Goal: Information Seeking & Learning: Find specific fact

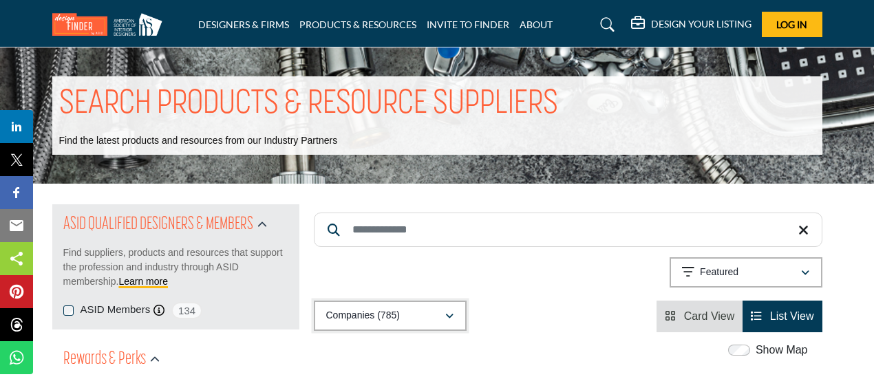
click at [450, 310] on div "button" at bounding box center [449, 316] width 10 height 12
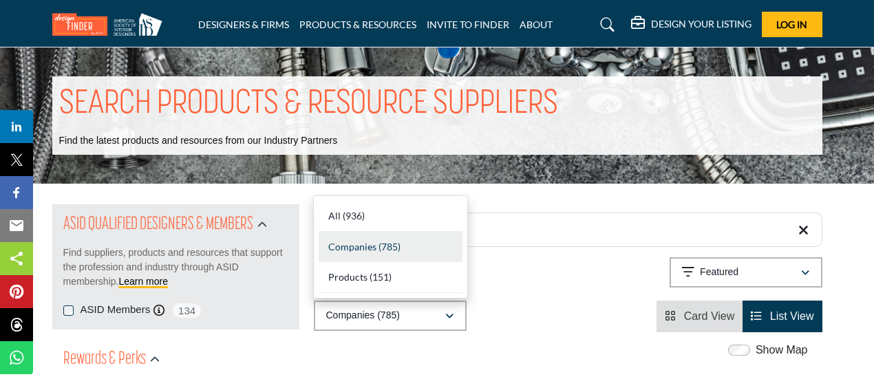
click at [426, 250] on div "Companies (785)" at bounding box center [390, 247] width 144 height 31
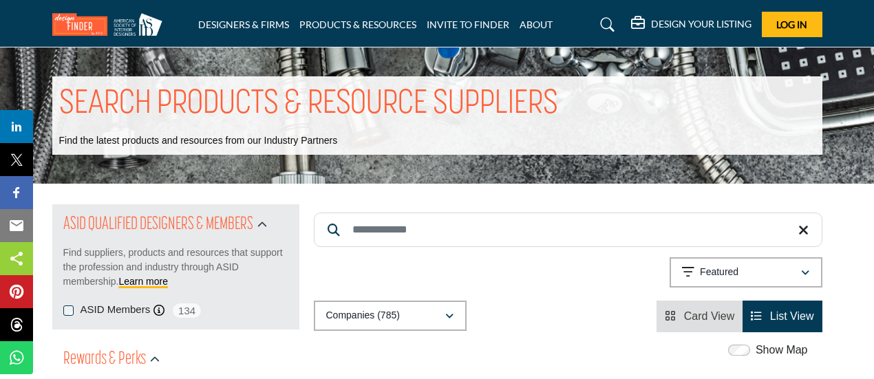
click at [425, 232] on input "Search Keyword" at bounding box center [568, 230] width 508 height 34
type input "**********"
click at [382, 317] on p "Companies (18)" at bounding box center [360, 316] width 69 height 14
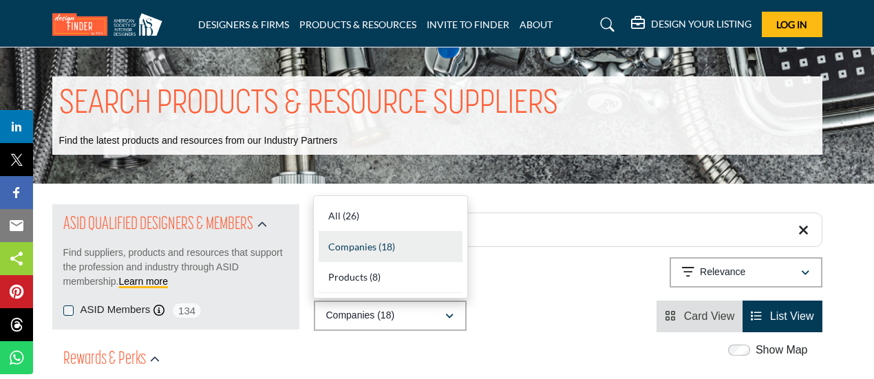
click at [520, 307] on div "Companies (18) All (26) Companies (18) Products (8) Projects (0)" at bounding box center [568, 317] width 508 height 32
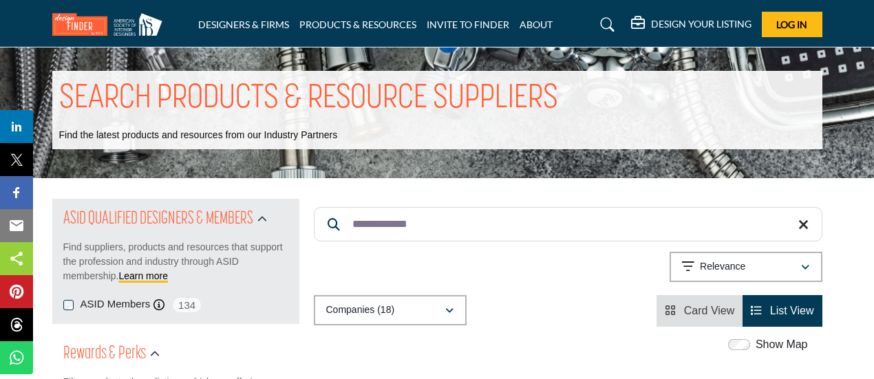
scroll to position [3, 0]
